Goal: Task Accomplishment & Management: Manage account settings

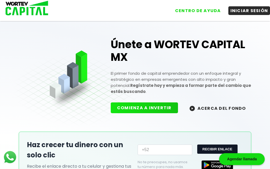
click at [251, 11] on button "INICIAR SESIÓN" at bounding box center [249, 10] width 42 height 9
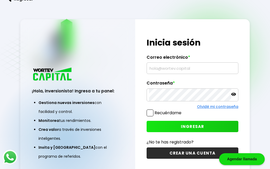
click at [169, 74] on input "text" at bounding box center [192, 68] width 87 height 11
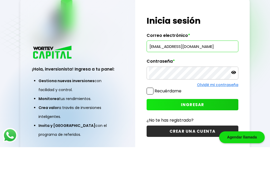
scroll to position [22, 0]
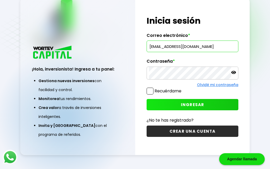
type input "[EMAIL_ADDRESS][DOMAIN_NAME]"
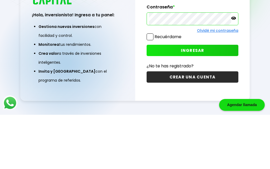
scroll to position [49, 0]
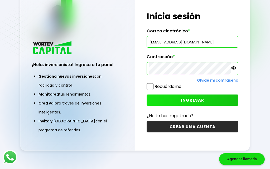
click at [193, 98] on span "INGRESAR" at bounding box center [192, 101] width 23 height 6
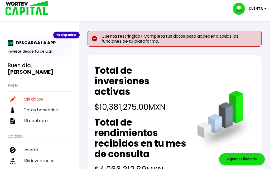
click at [35, 94] on li "Mis datos" at bounding box center [40, 99] width 64 height 11
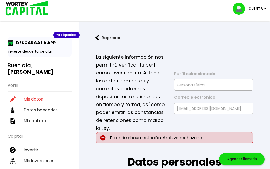
type input "JUCM520104TC9"
type input "JUCM520104HDFRHR07"
select select "Hombre"
type input "5569666318"
select select "Licenciatura"
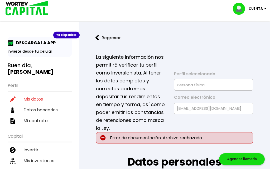
type input "CTA"
type input "15500"
select select "DF"
type input "[PERSON_NAME]"
type input "Oriente 172"
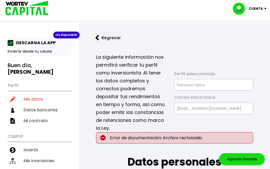
type input "47"
type input "[PERSON_NAME] 2a sec"
select select "Santander"
type input "014180565116991085"
type input "[PERSON_NAME]"
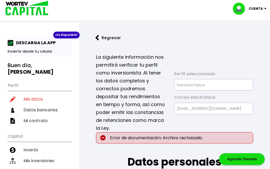
type input "[EMAIL_ADDRESS][DOMAIN_NAME]"
type input "5555792566"
type input "[DATE]"
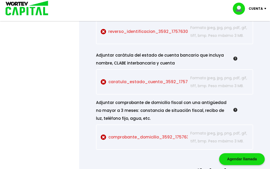
scroll to position [587, 0]
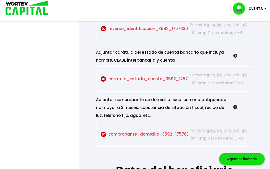
click at [146, 143] on p "comprobante_domicilio_3592_1757630951 Seleccionar archivo" at bounding box center [144, 135] width 87 height 16
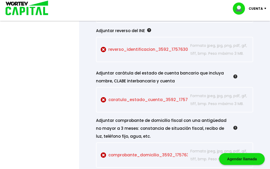
scroll to position [567, 0]
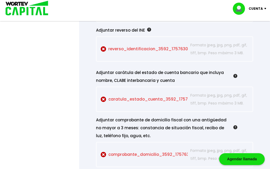
click at [237, 78] on img at bounding box center [235, 76] width 4 height 4
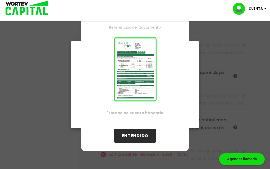
click at [132, 143] on button "ENTENDIDO" at bounding box center [135, 136] width 42 height 14
